Goal: Transaction & Acquisition: Purchase product/service

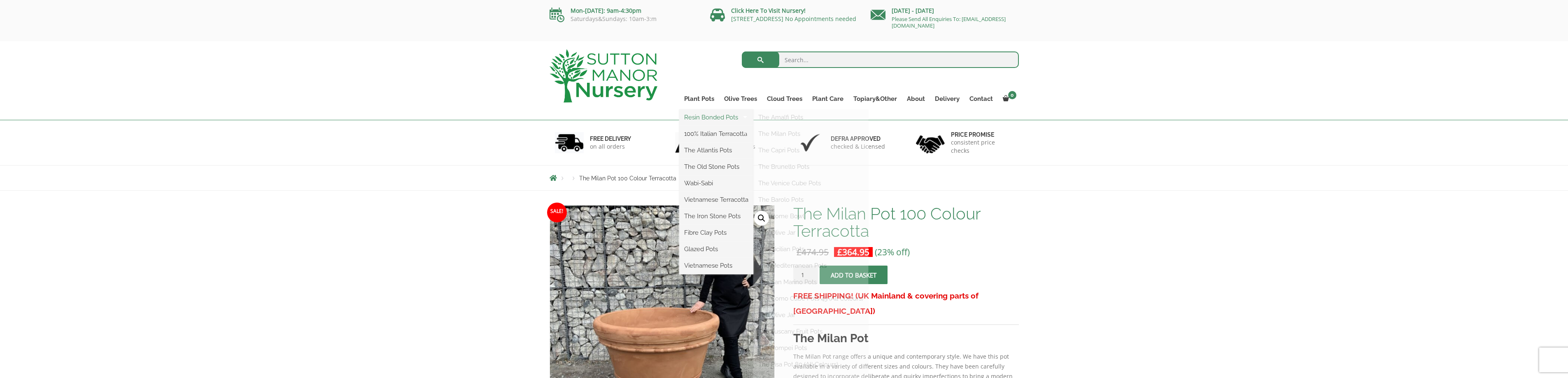
click at [698, 117] on link "Resin Bonded Pots" at bounding box center [716, 117] width 74 height 12
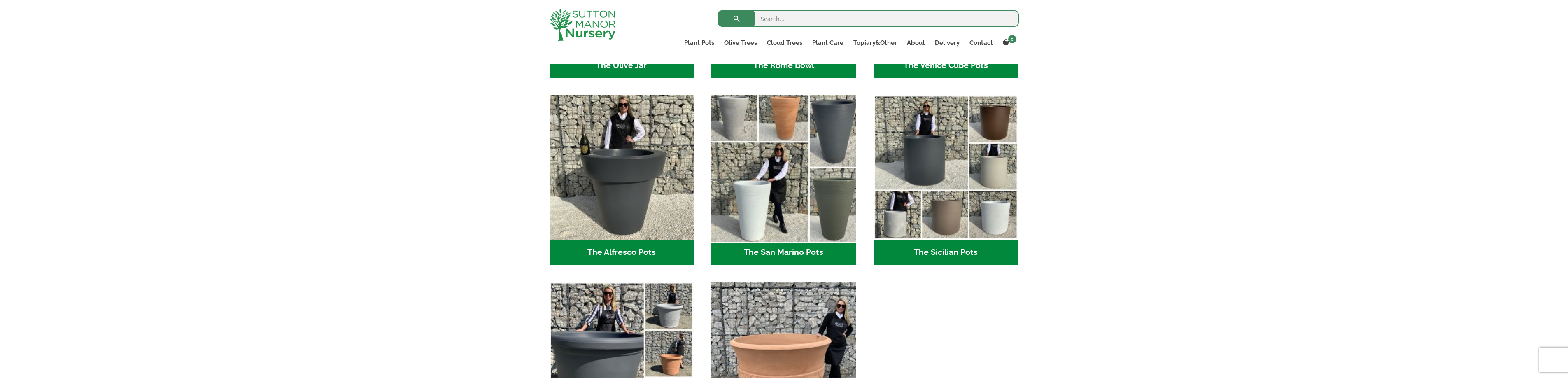
scroll to position [935, 0]
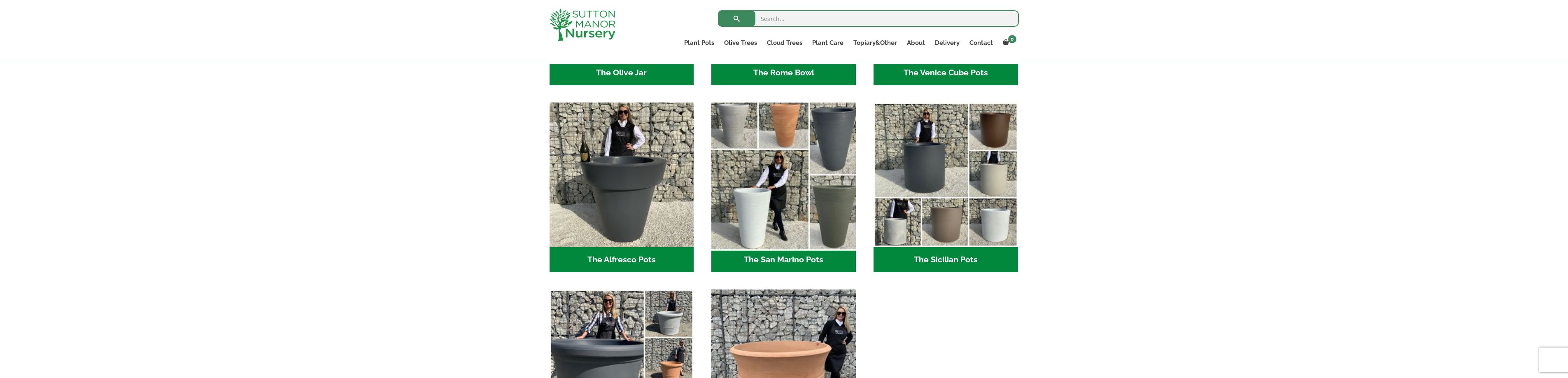
click at [785, 127] on img "Visit product category The San Marino Pots" at bounding box center [783, 175] width 152 height 152
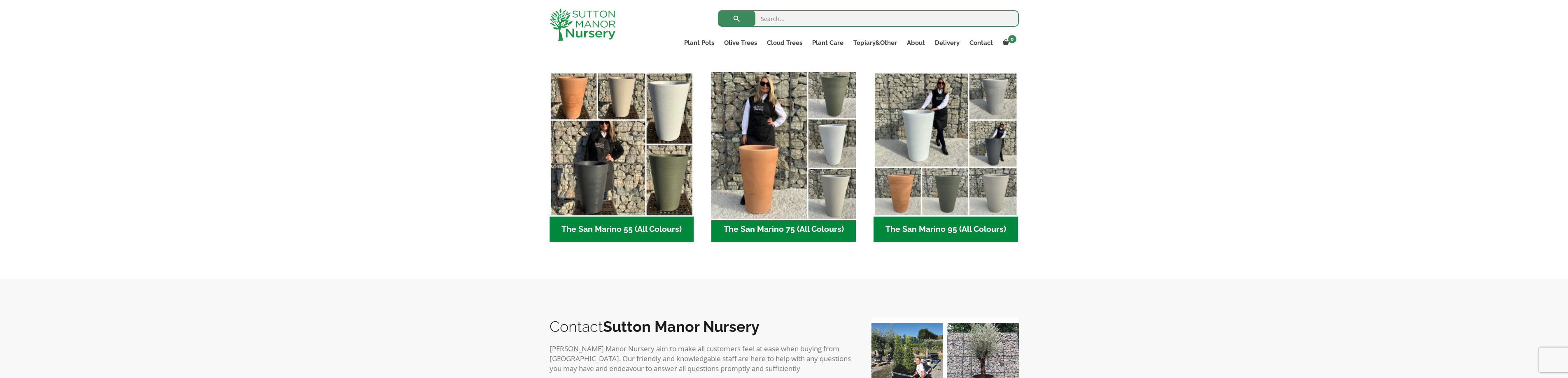
scroll to position [204, 0]
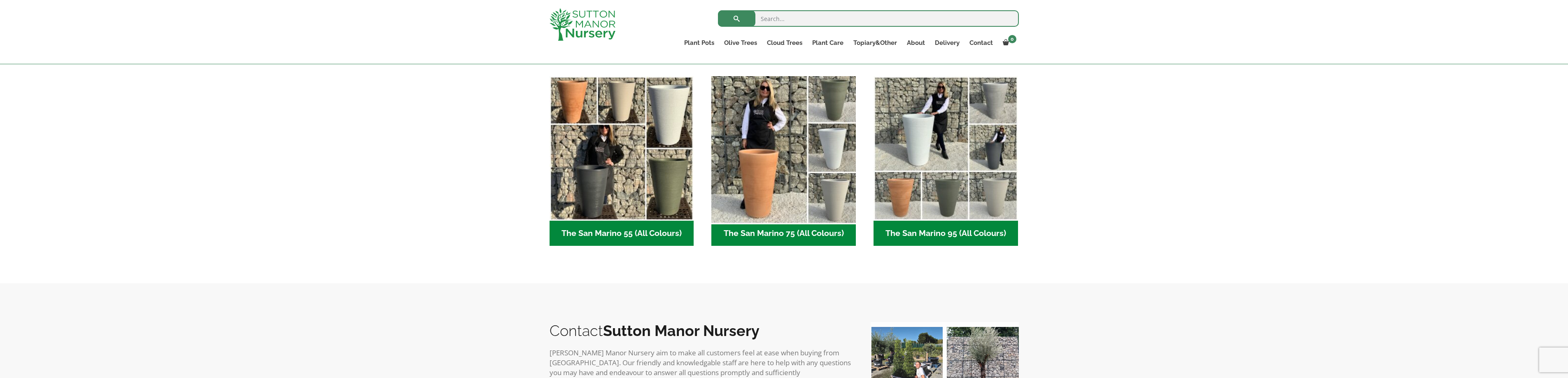
click at [774, 187] on img "Visit product category The San Marino 75 (All Colours)" at bounding box center [783, 148] width 152 height 152
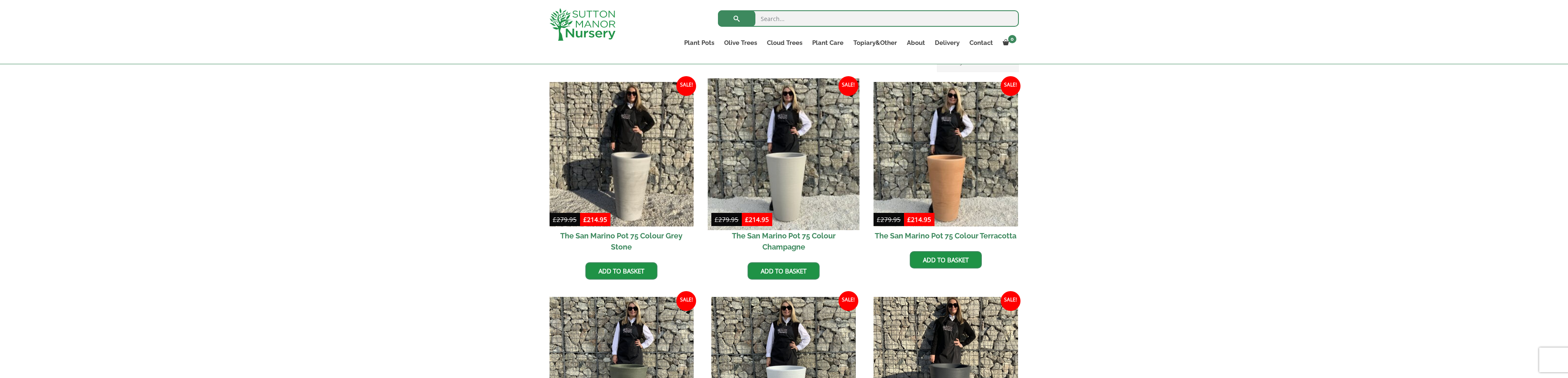
scroll to position [194, 0]
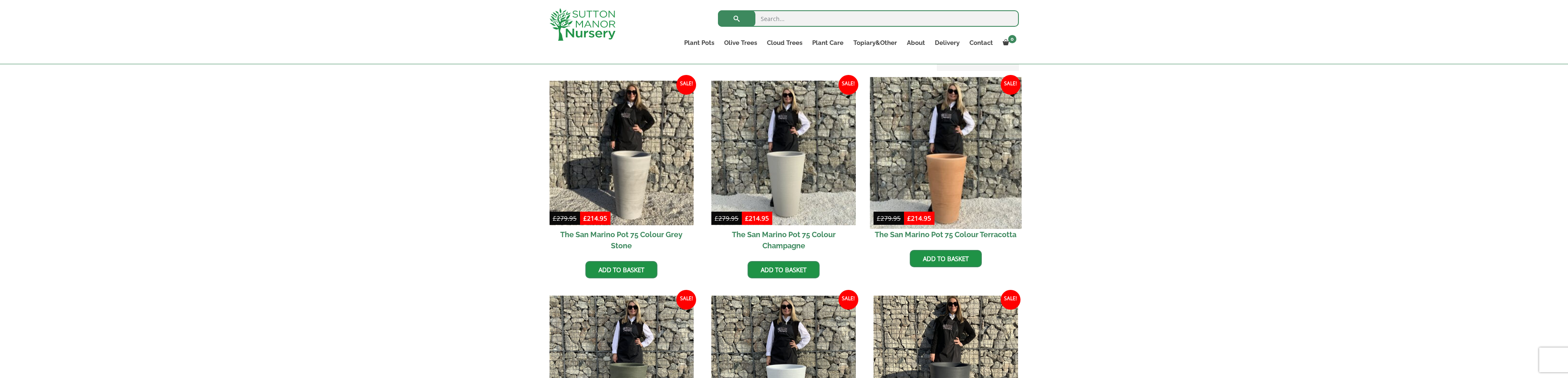
click at [935, 183] on img at bounding box center [945, 152] width 152 height 152
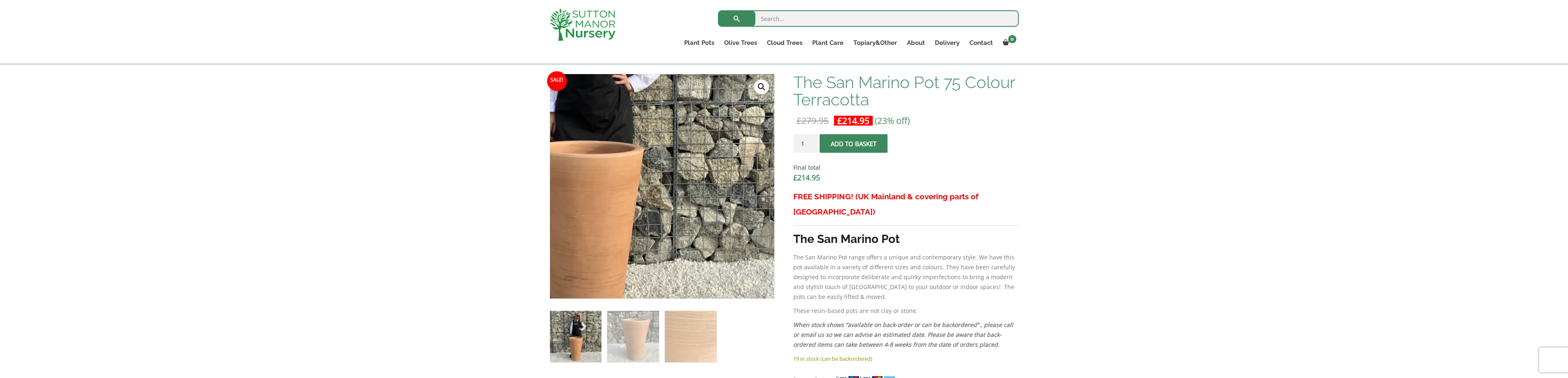
scroll to position [247, 0]
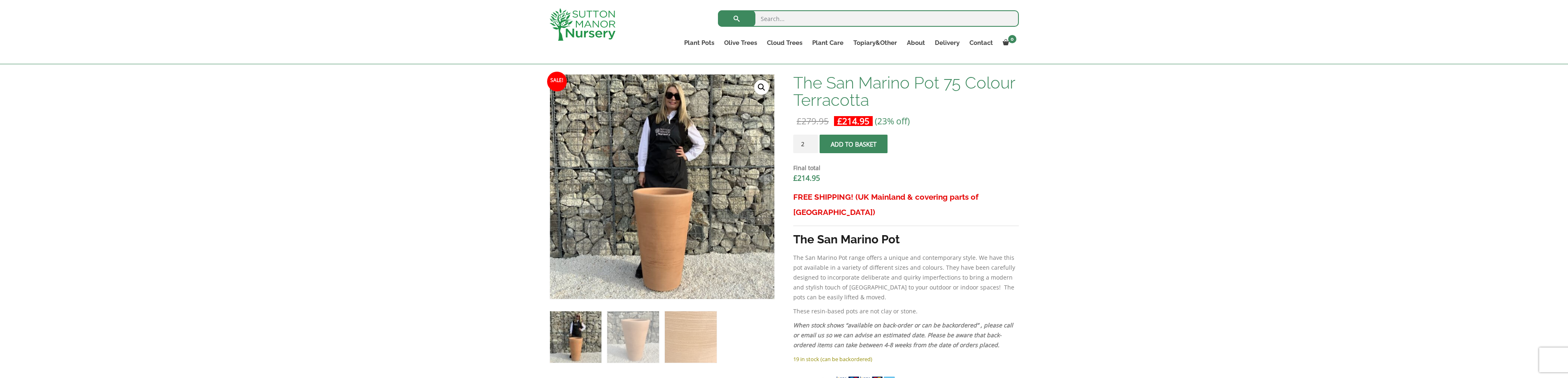
type input "2"
click at [811, 142] on input "2" at bounding box center [805, 144] width 25 height 18
click at [844, 143] on button "Add to basket" at bounding box center [853, 144] width 68 height 18
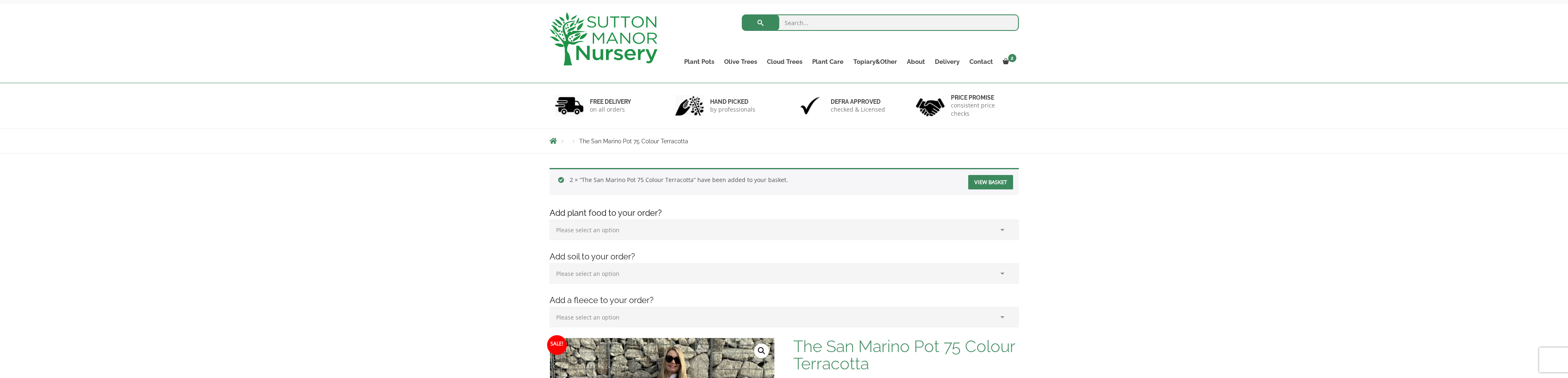
scroll to position [51, 0]
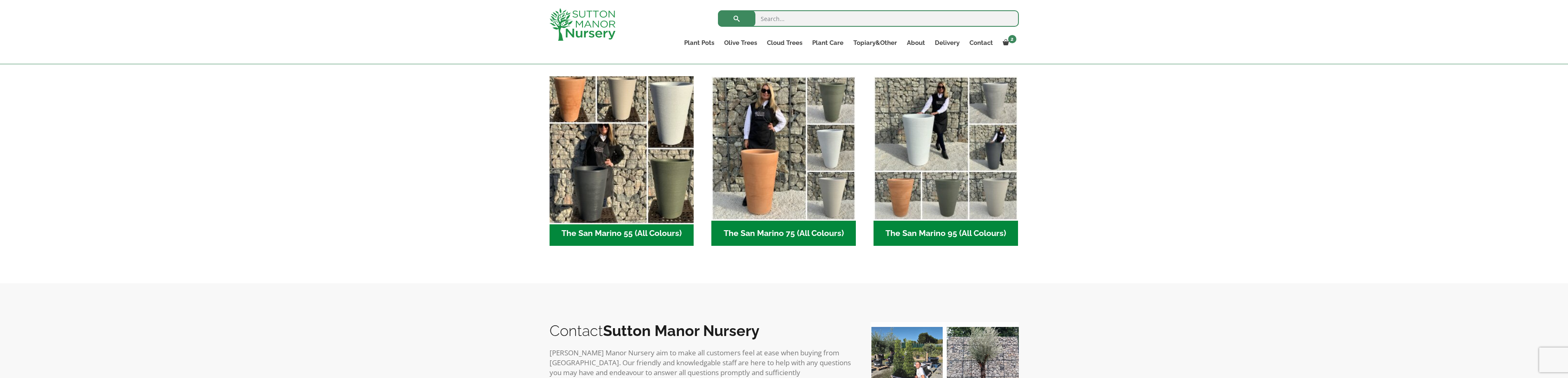
click at [640, 192] on img "Visit product category The San Marino 55 (All Colours)" at bounding box center [621, 148] width 152 height 152
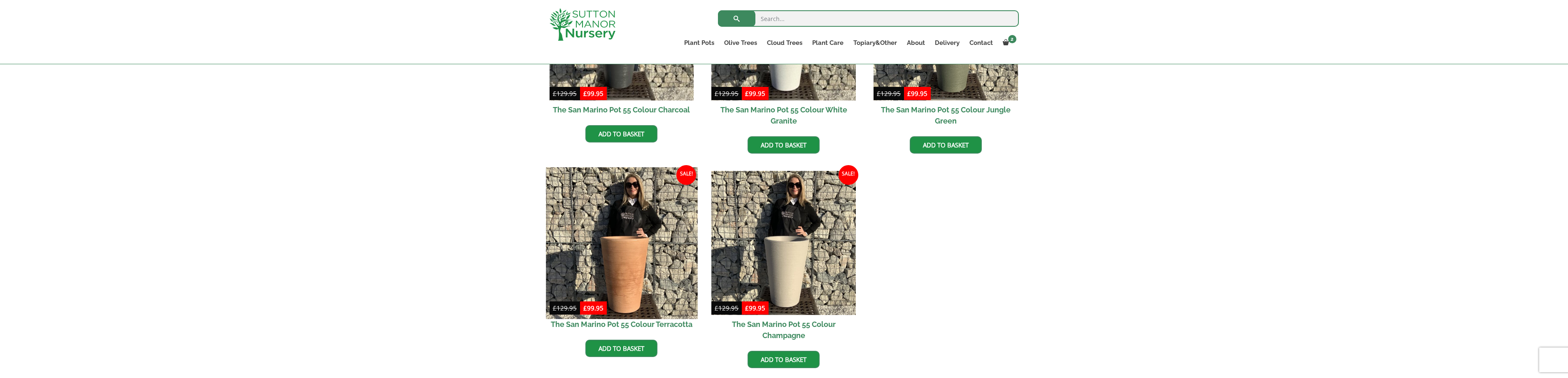
scroll to position [322, 0]
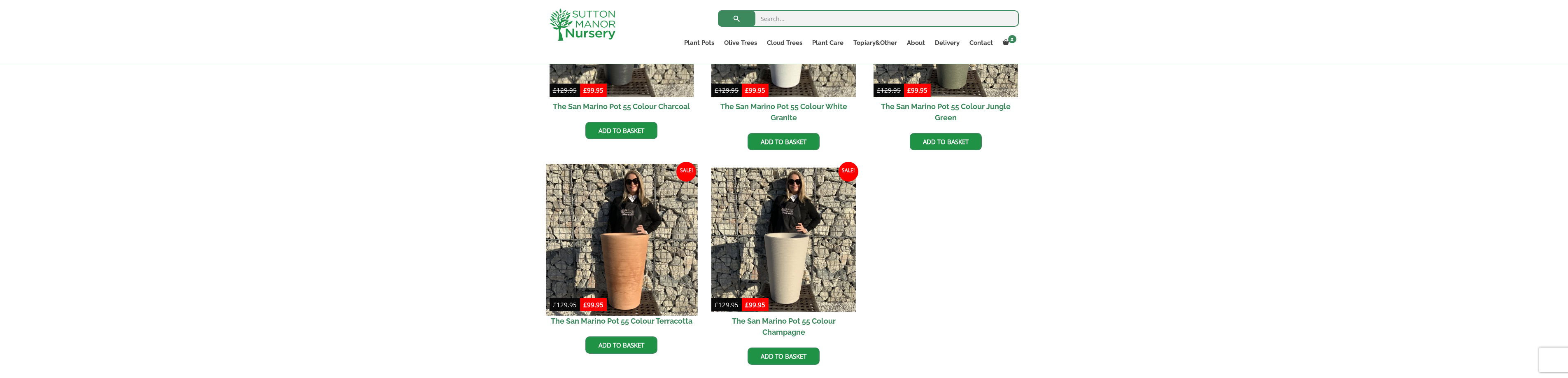
click at [623, 246] on img at bounding box center [621, 239] width 152 height 152
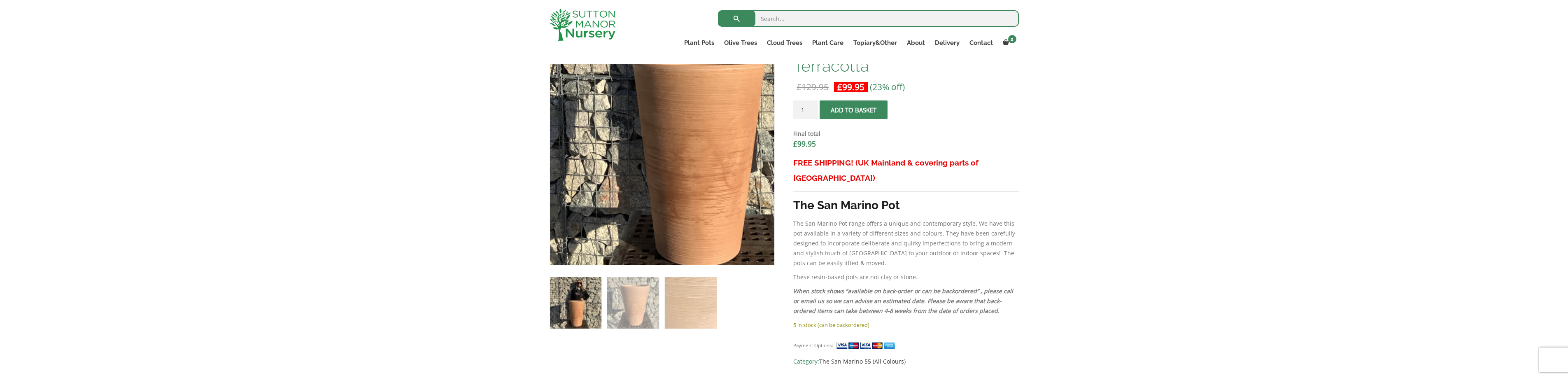
scroll to position [282, 0]
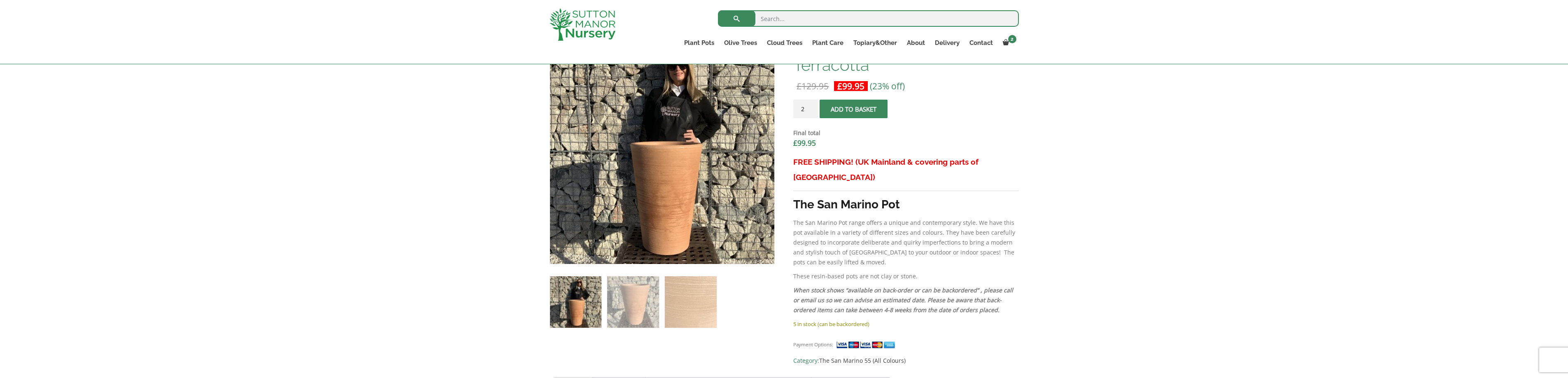
type input "2"
click at [812, 108] on input "2" at bounding box center [805, 109] width 25 height 18
click at [831, 110] on button "Add to basket" at bounding box center [853, 109] width 68 height 18
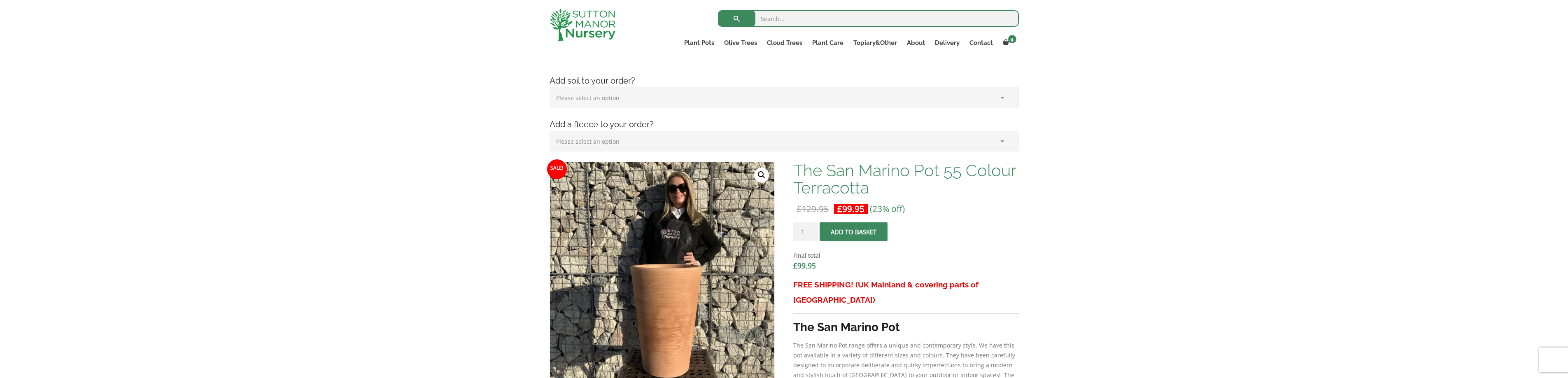
scroll to position [152, 0]
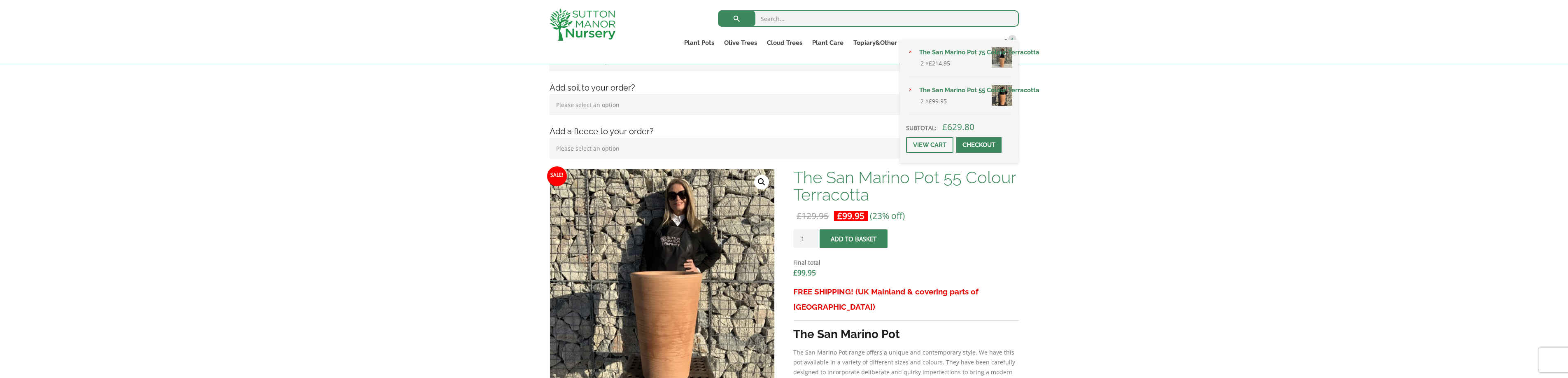
click at [953, 94] on link "The San Marino Pot 55 Colour Terracotta" at bounding box center [963, 90] width 98 height 12
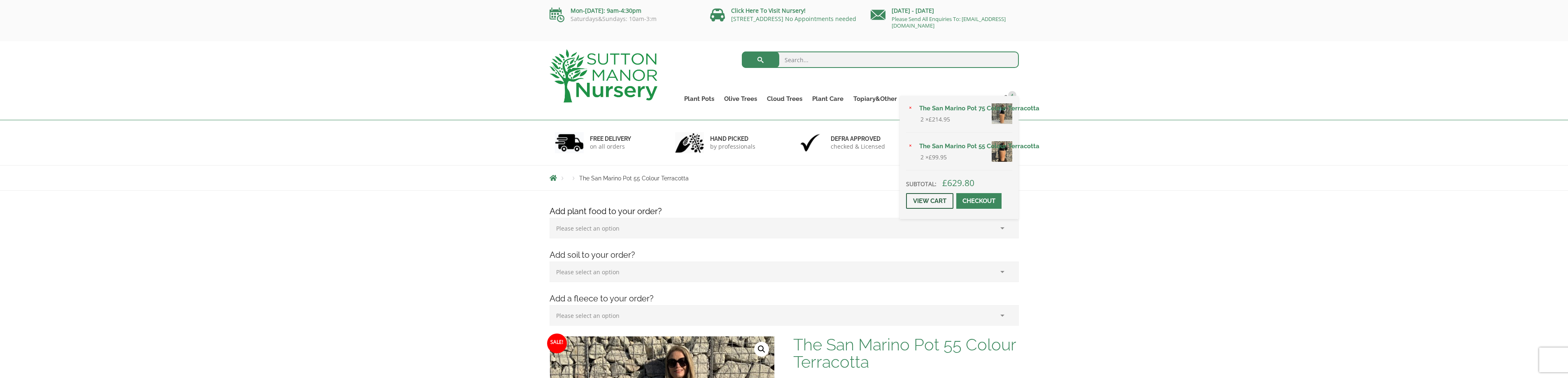
click at [943, 200] on link "View cart" at bounding box center [930, 201] width 47 height 16
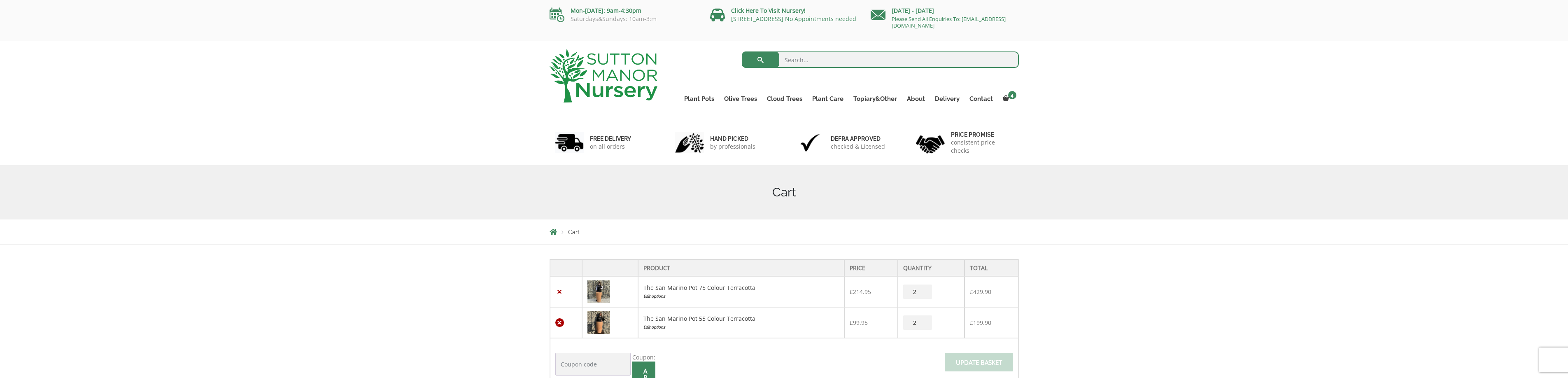
click at [562, 324] on link "×" at bounding box center [559, 323] width 9 height 9
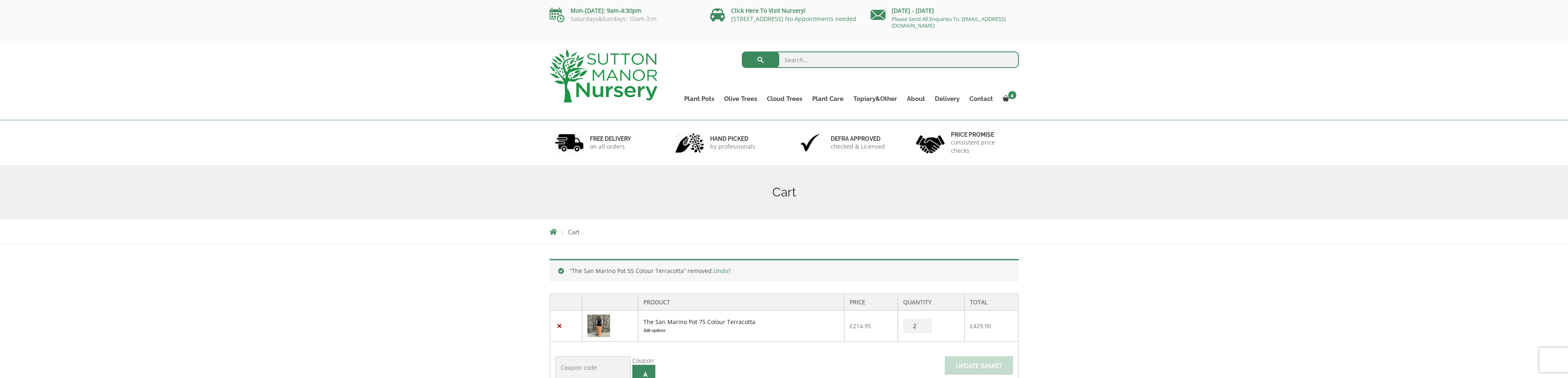
click at [673, 324] on link "The San Marino Pot 75 Colour Terracotta" at bounding box center [699, 321] width 112 height 8
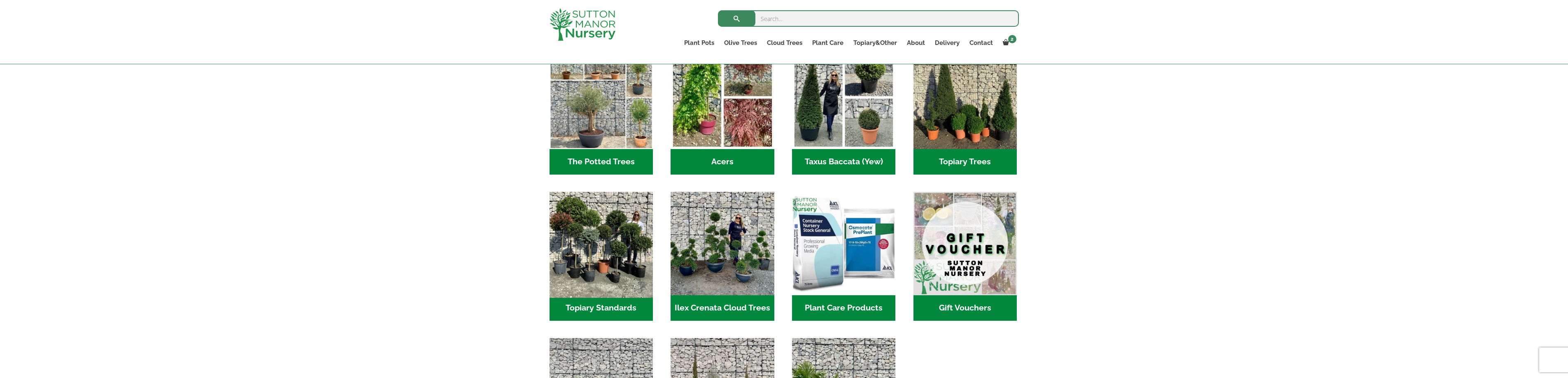
scroll to position [583, 0]
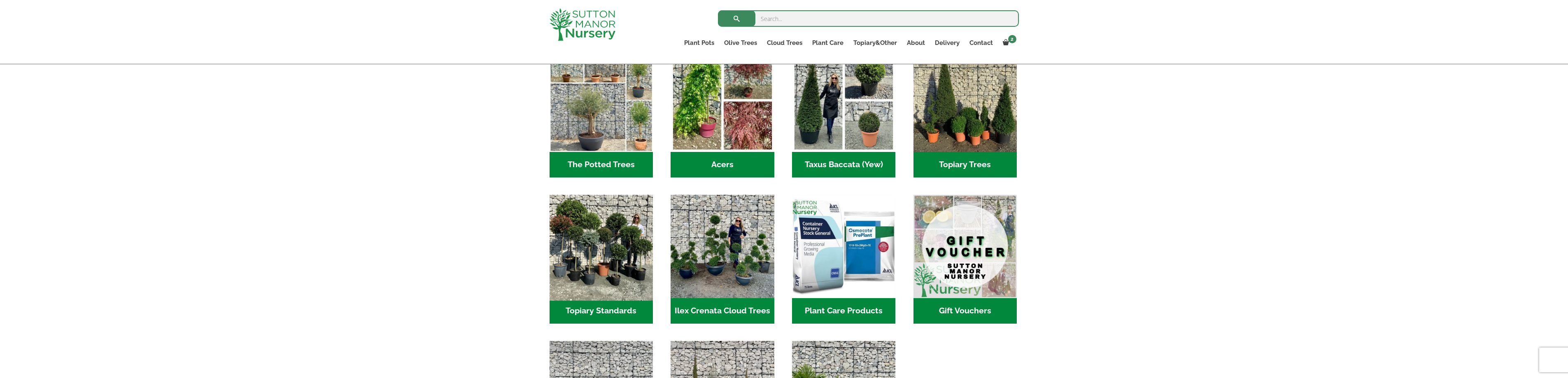
click at [576, 232] on img "Visit product category Topiary Standards" at bounding box center [601, 246] width 109 height 109
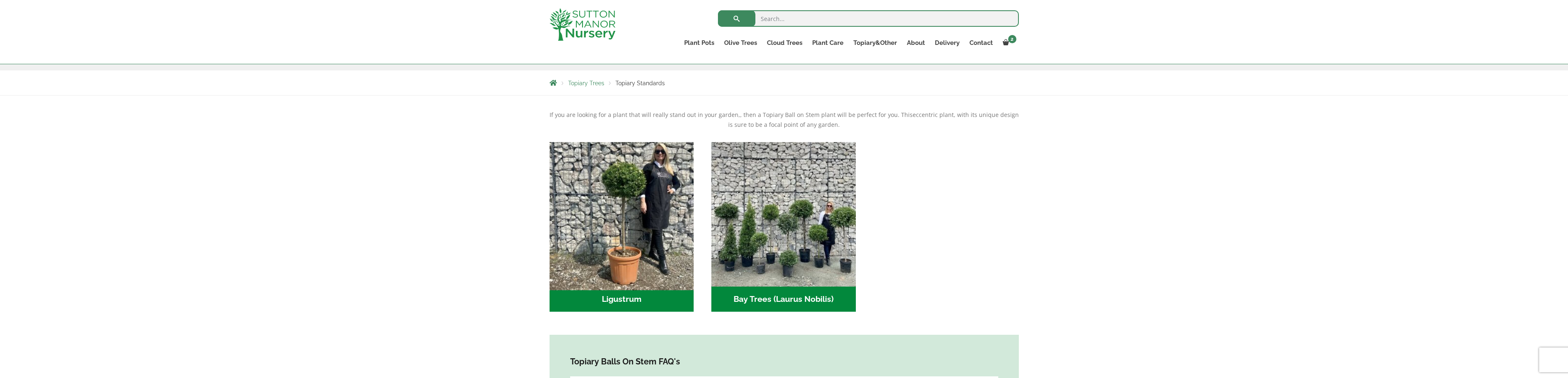
scroll to position [138, 0]
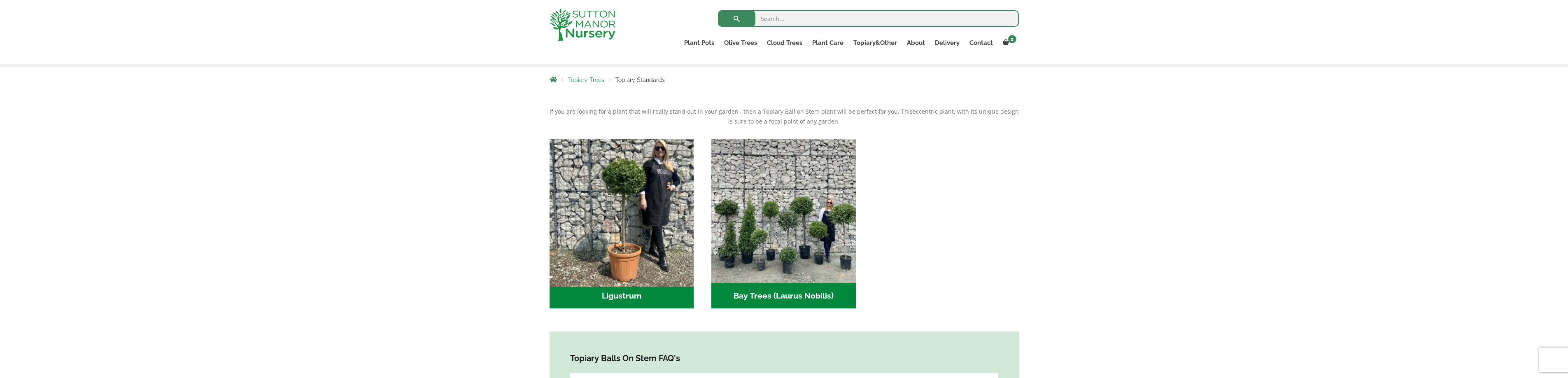
click at [625, 194] on img "Visit product category Ligustrum" at bounding box center [621, 211] width 152 height 152
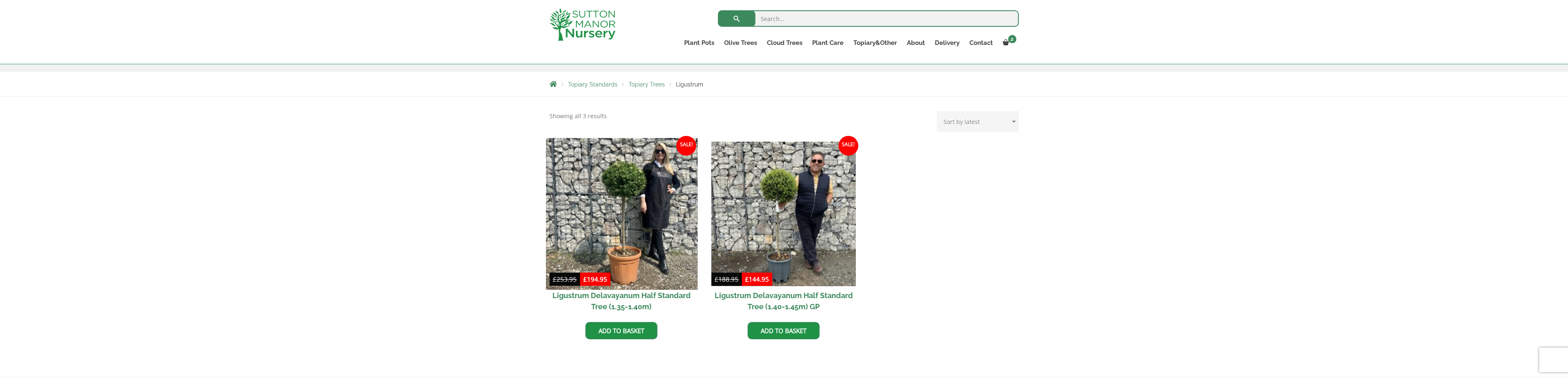
scroll to position [132, 0]
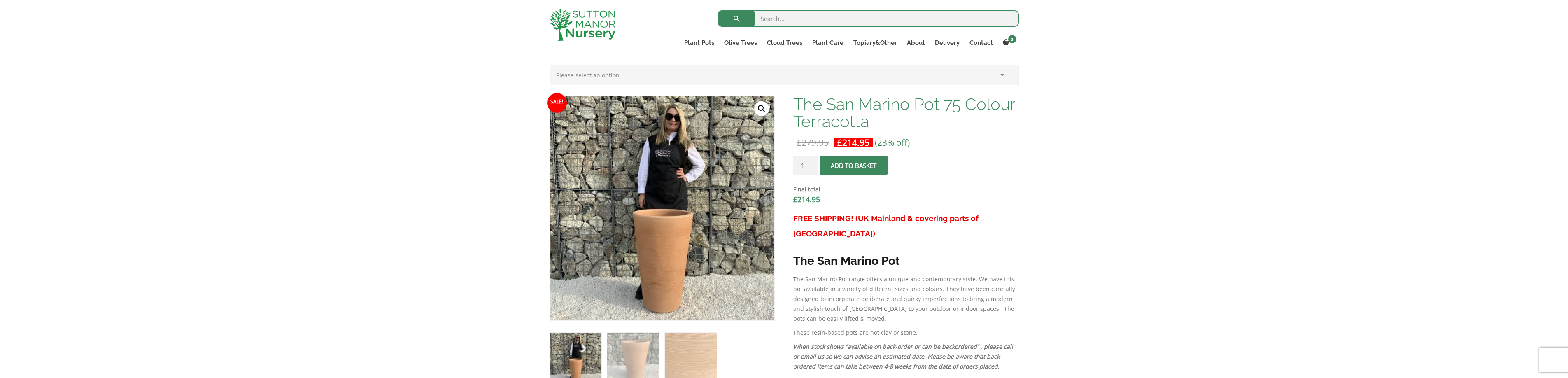
scroll to position [222, 0]
